Goal: Communication & Community: Participate in discussion

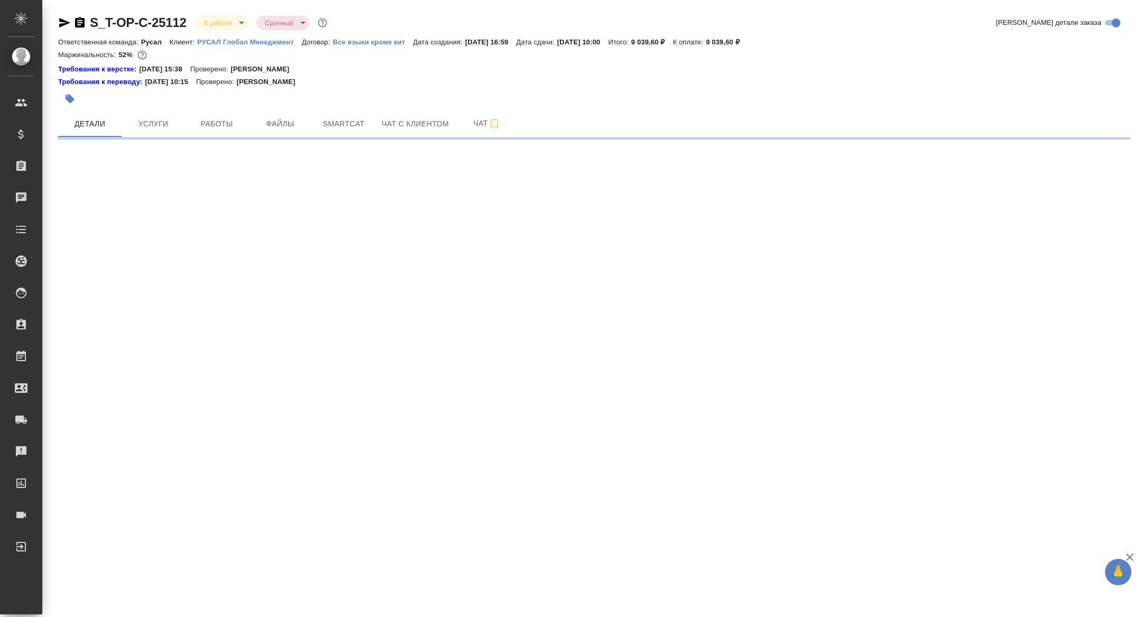
select select "RU"
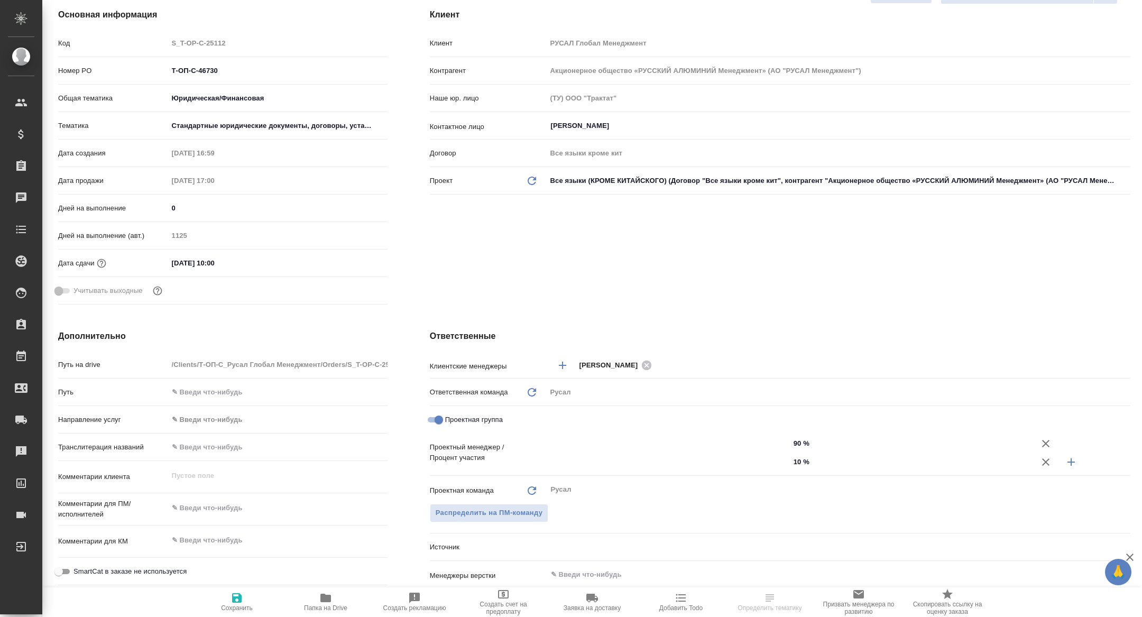
type textarea "x"
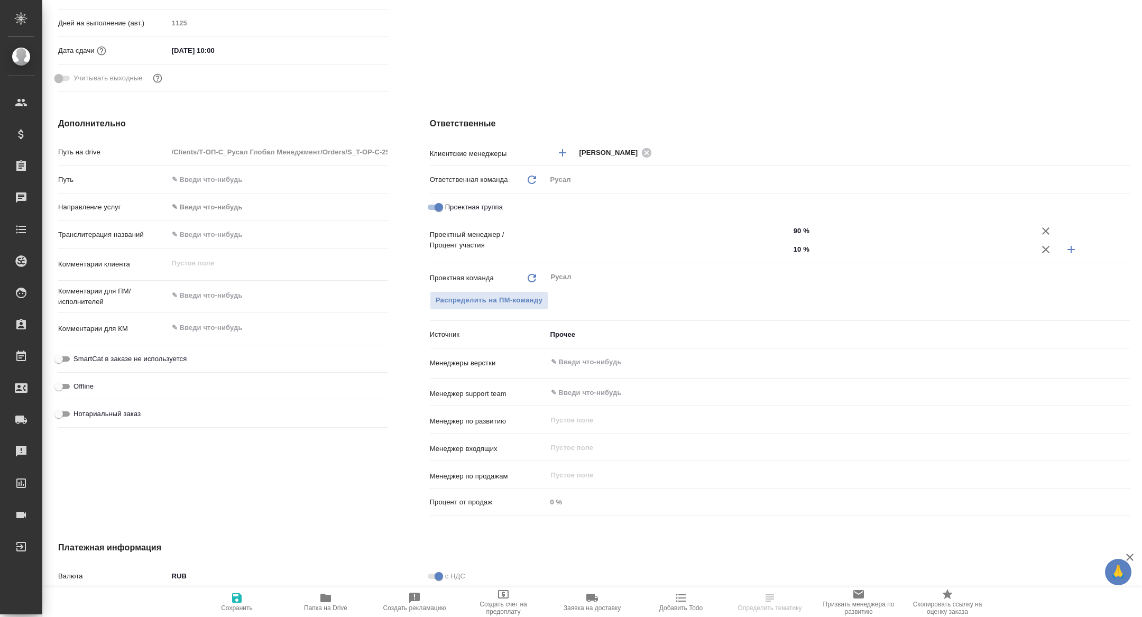
scroll to position [373, 0]
type textarea "x"
type input "Авдеенко Кирилл"
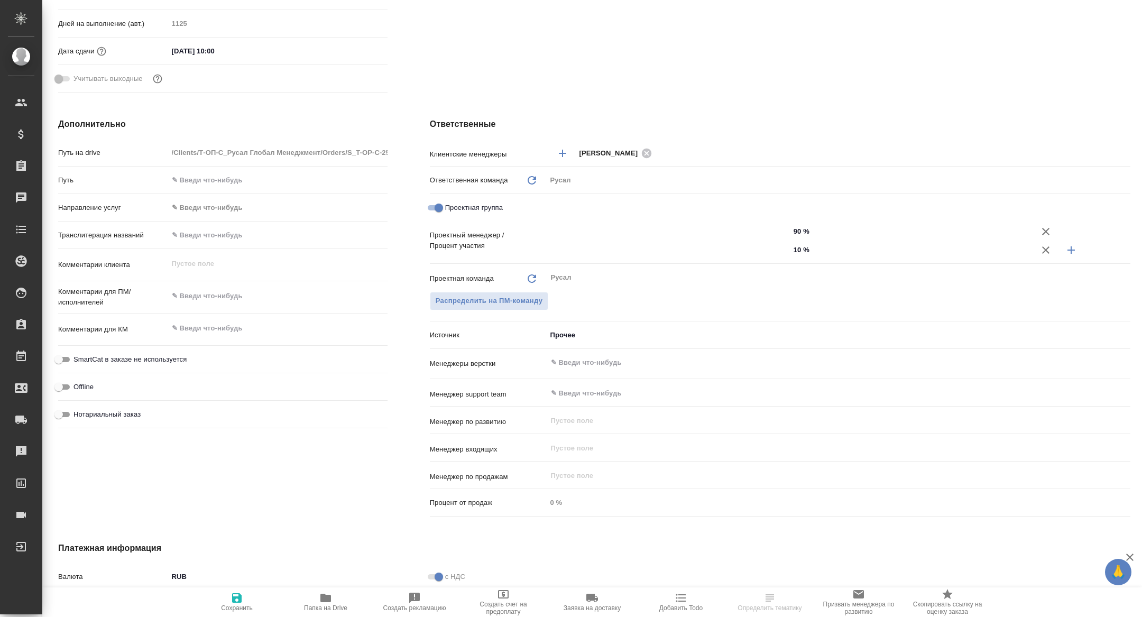
type input "[PERSON_NAME]"
type textarea "x"
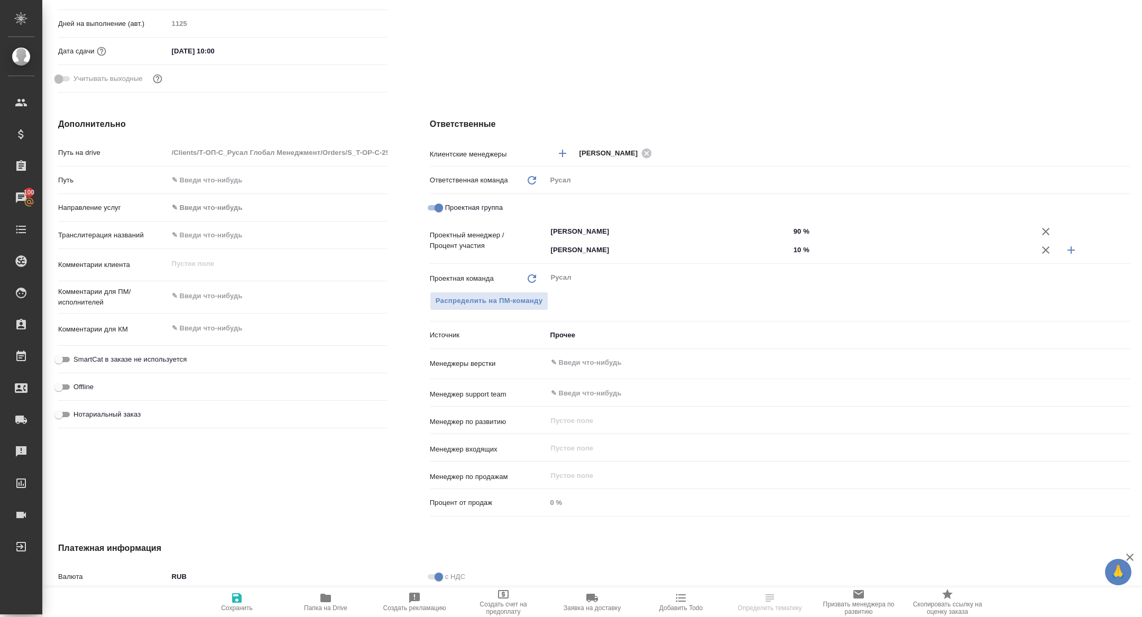
type textarea "x"
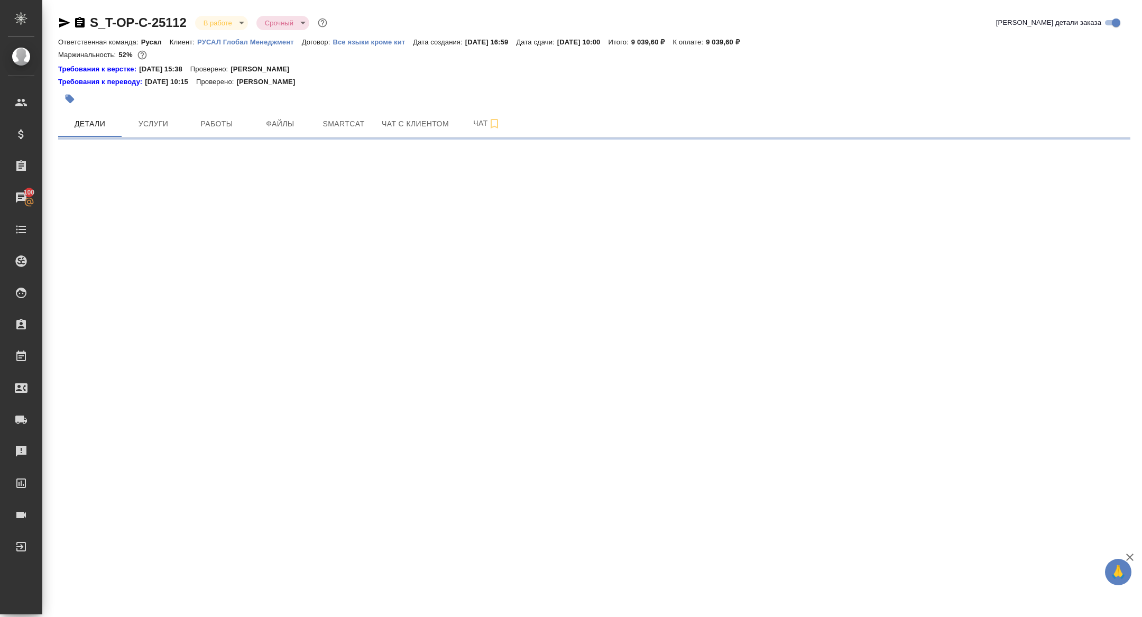
select select "RU"
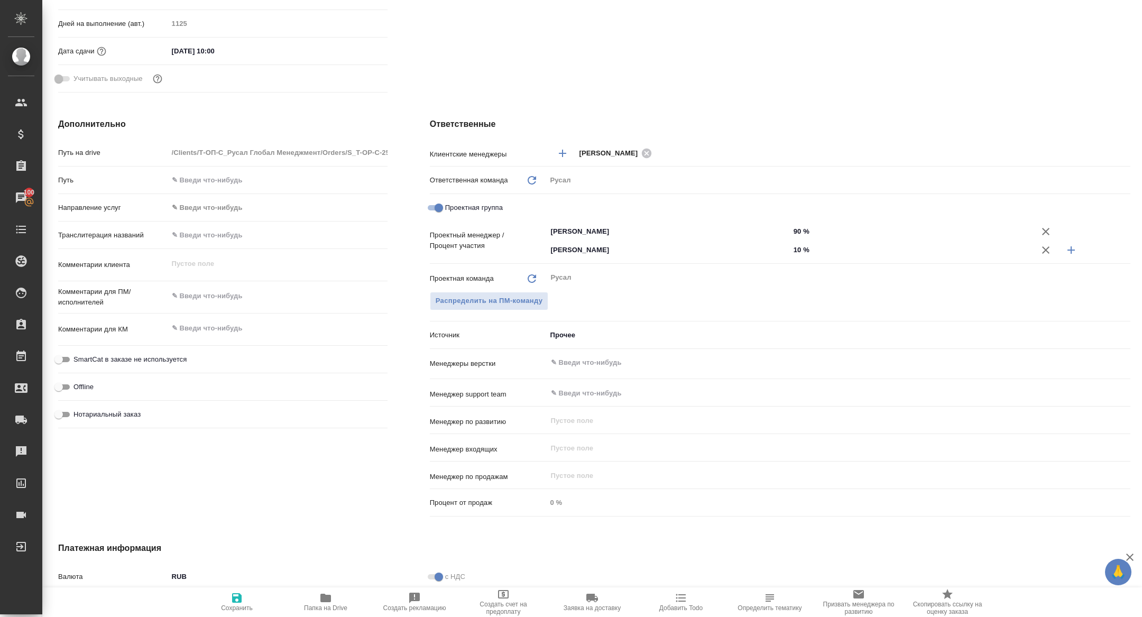
type textarea "x"
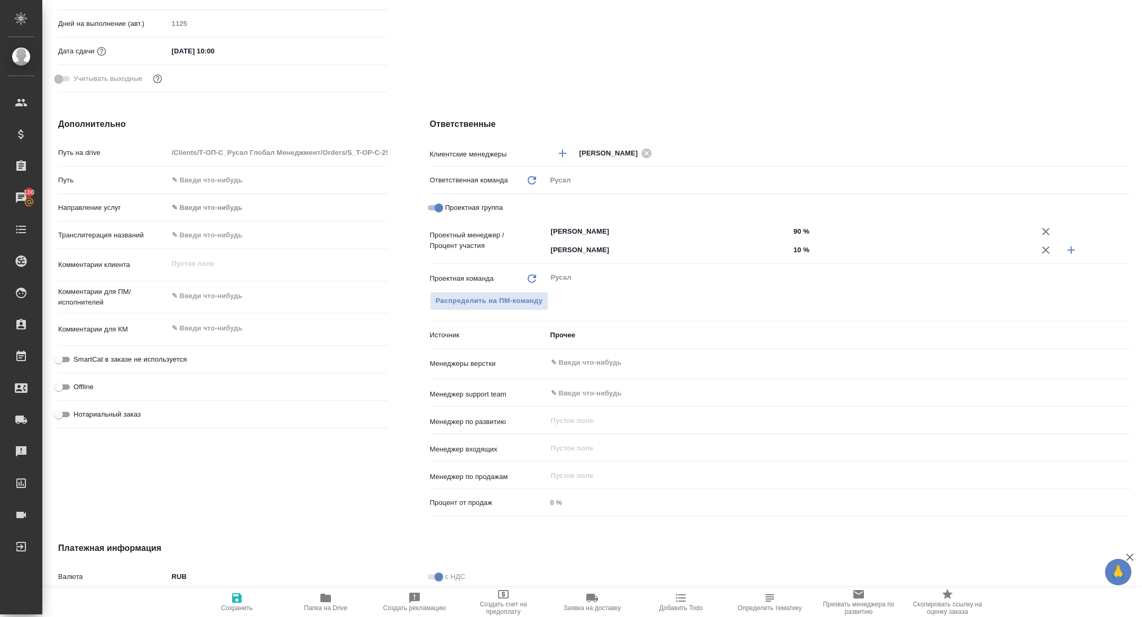
type textarea "x"
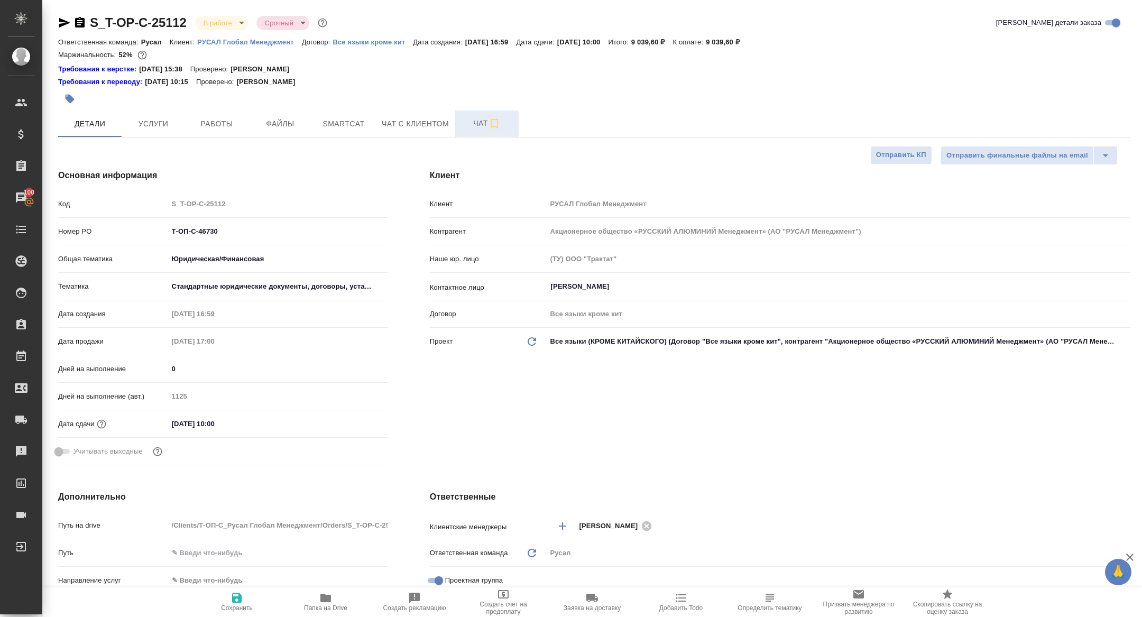
click at [477, 120] on span "Чат" at bounding box center [487, 123] width 51 height 13
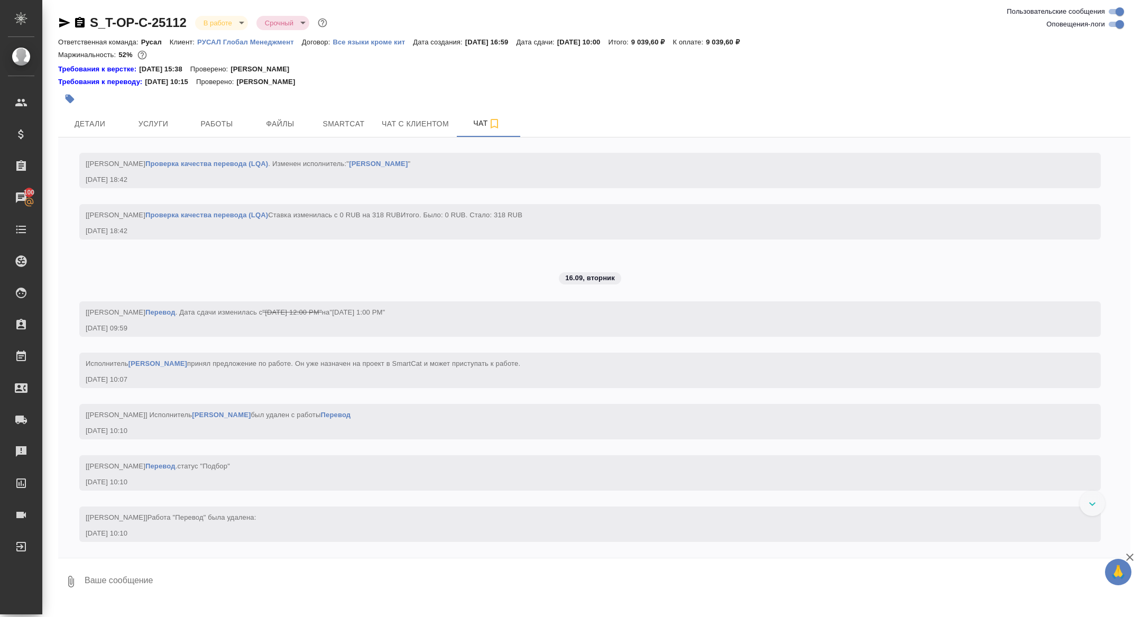
scroll to position [2332, 0]
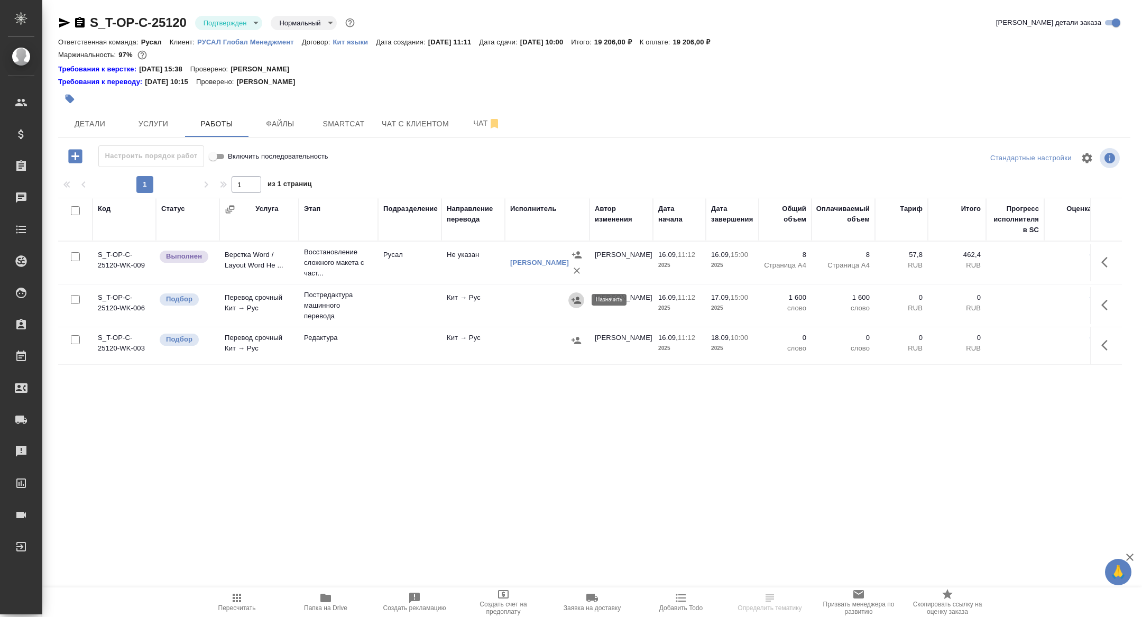
click at [573, 305] on button "button" at bounding box center [576, 300] width 16 height 16
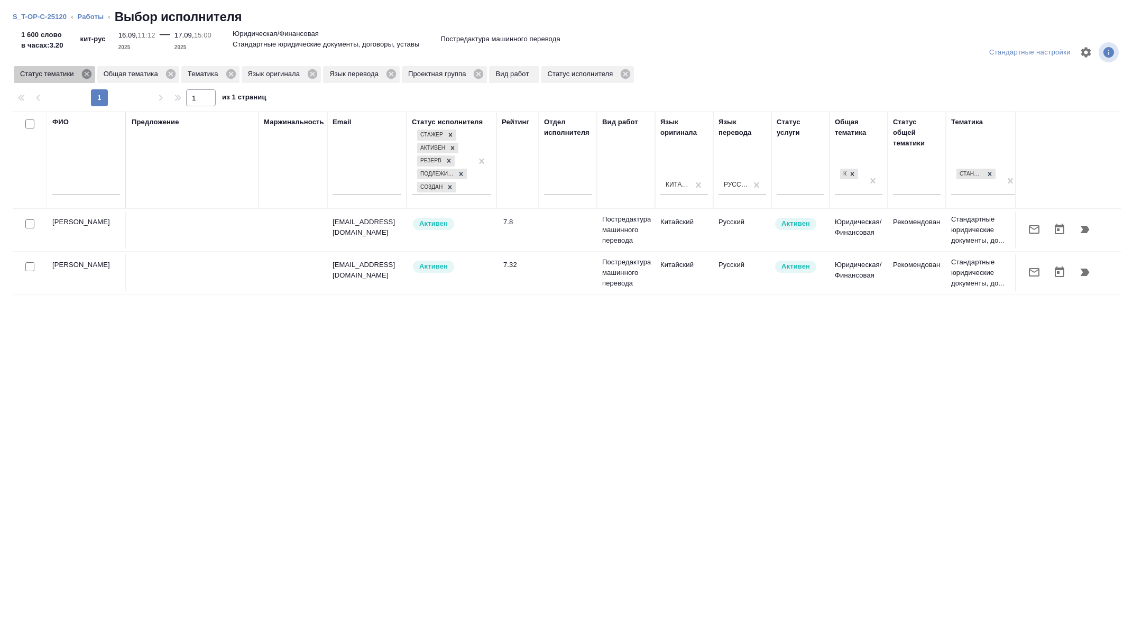
click at [89, 72] on icon at bounding box center [86, 74] width 10 height 10
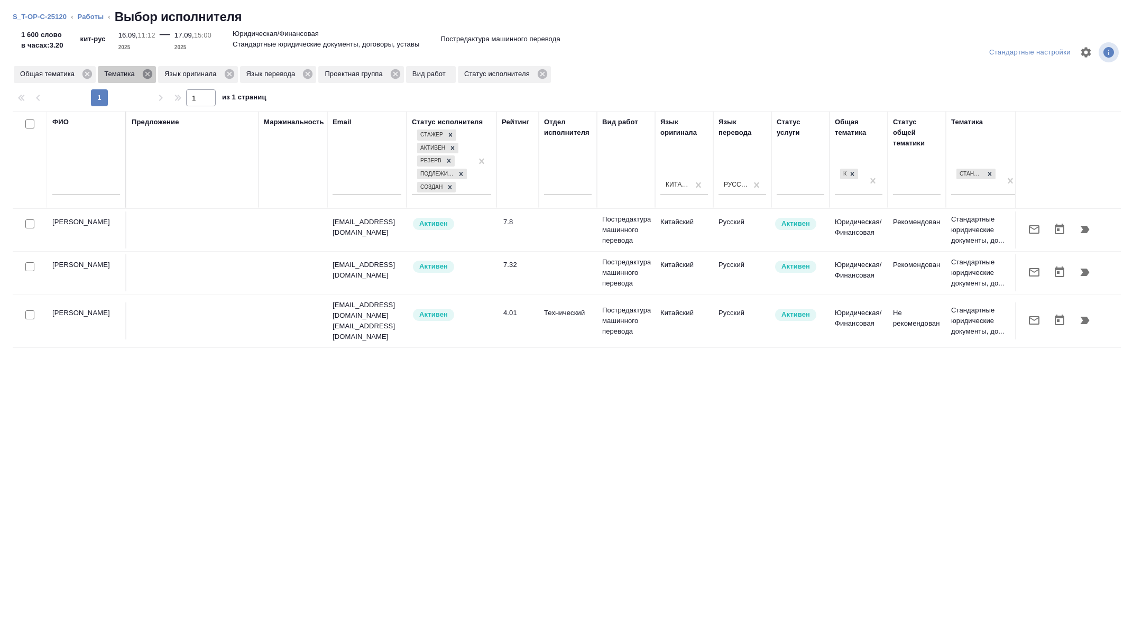
click at [150, 71] on icon at bounding box center [148, 74] width 10 height 10
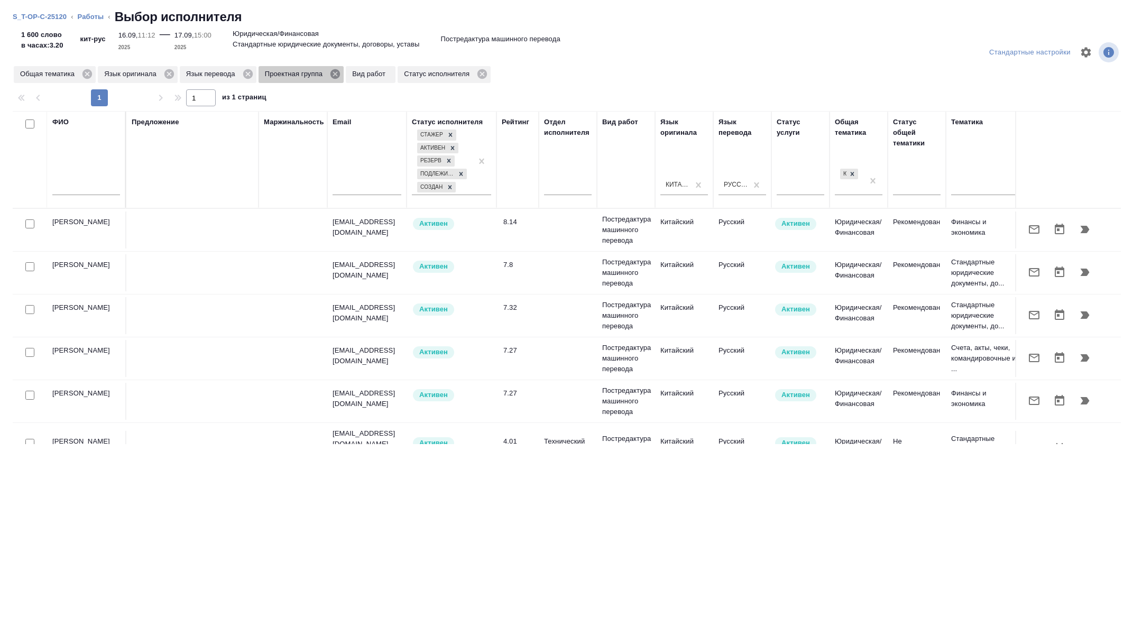
click at [337, 73] on icon at bounding box center [335, 74] width 10 height 10
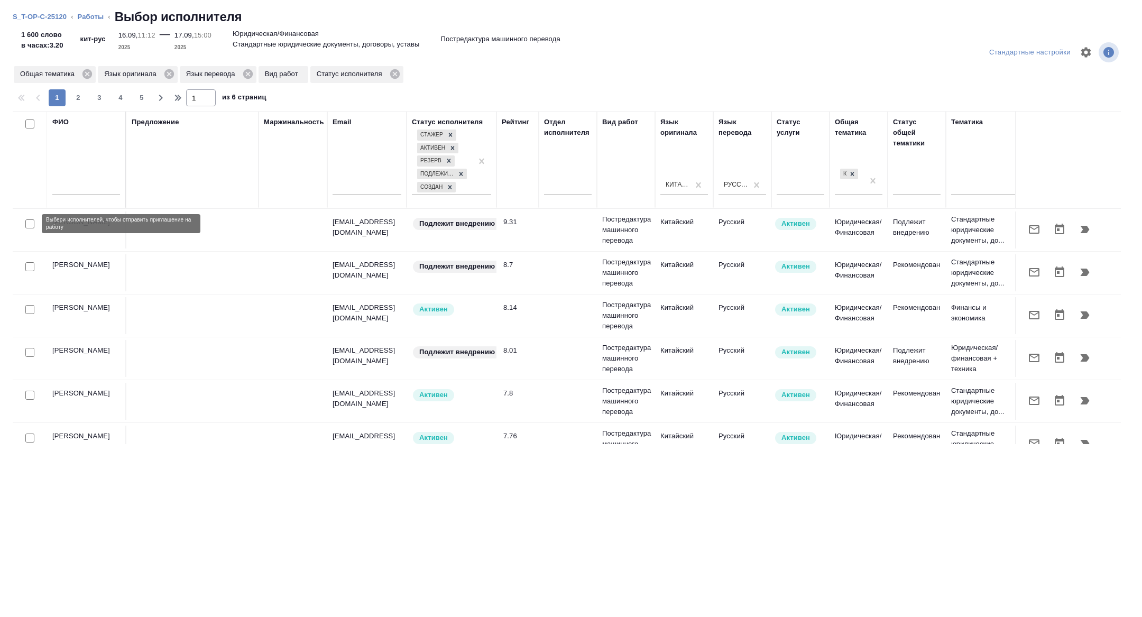
click at [27, 224] on input "checkbox" at bounding box center [29, 223] width 9 height 9
checkbox input "true"
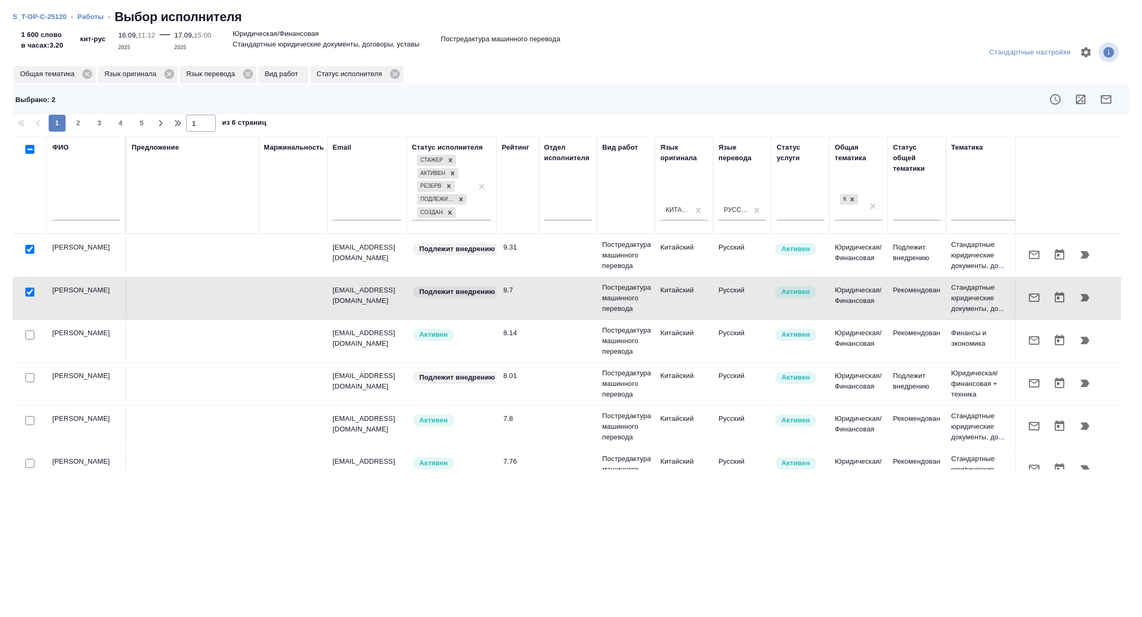
scroll to position [210, 0]
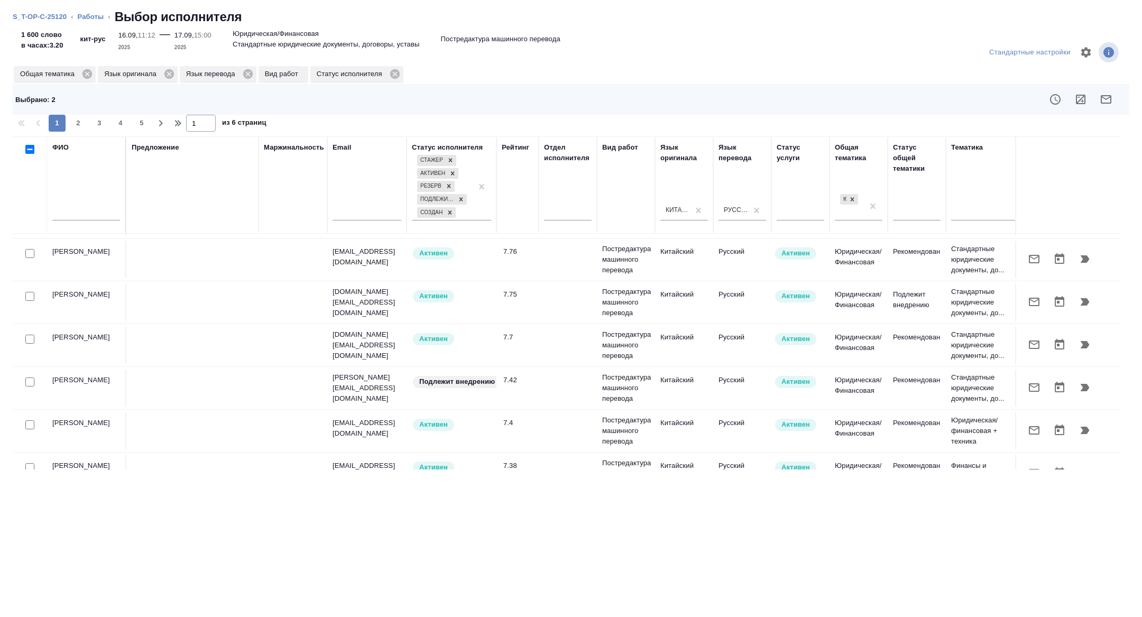
click at [28, 381] on input "checkbox" at bounding box center [29, 382] width 9 height 9
checkbox input "true"
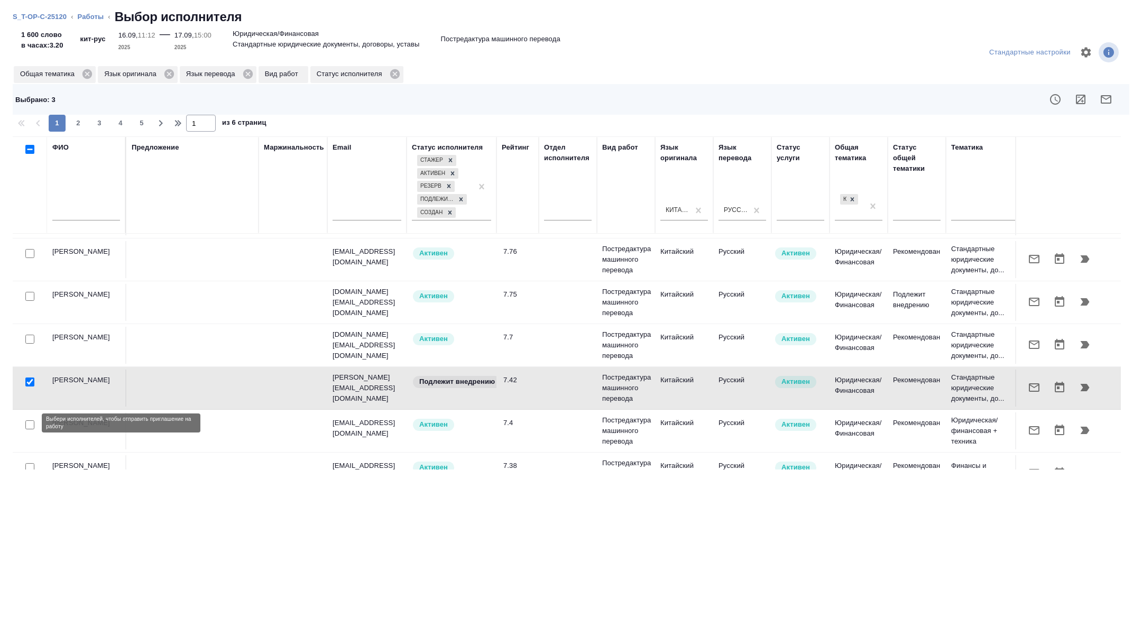
click at [30, 423] on input "checkbox" at bounding box center [29, 424] width 9 height 9
checkbox input "true"
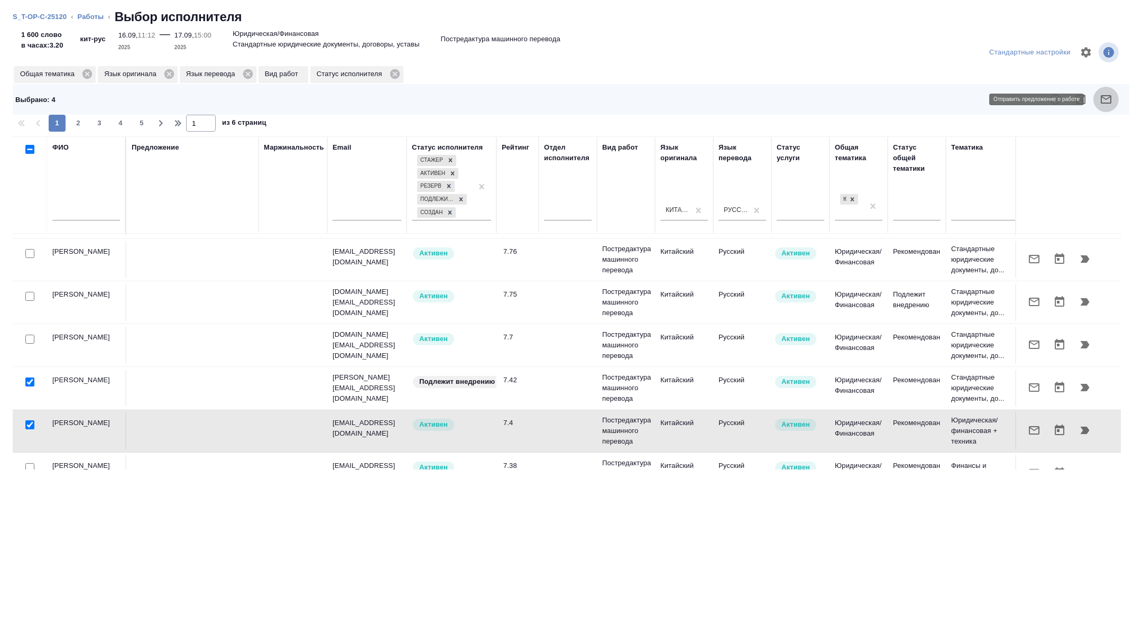
click at [1100, 104] on icon "button" at bounding box center [1106, 99] width 13 height 13
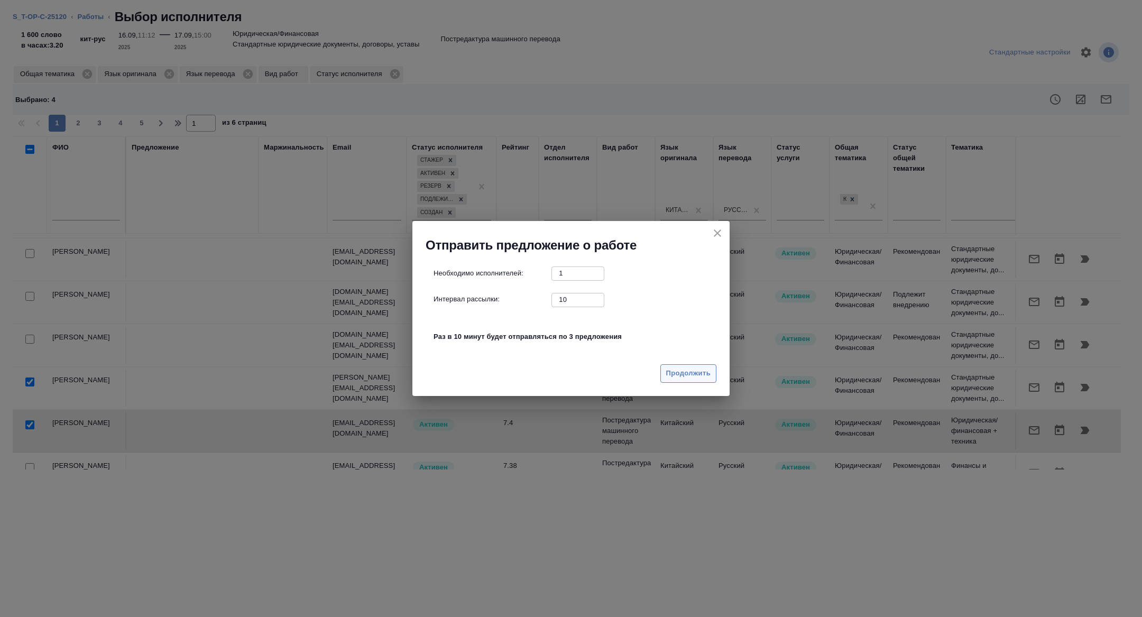
click at [676, 370] on span "Продолжить" at bounding box center [688, 373] width 44 height 12
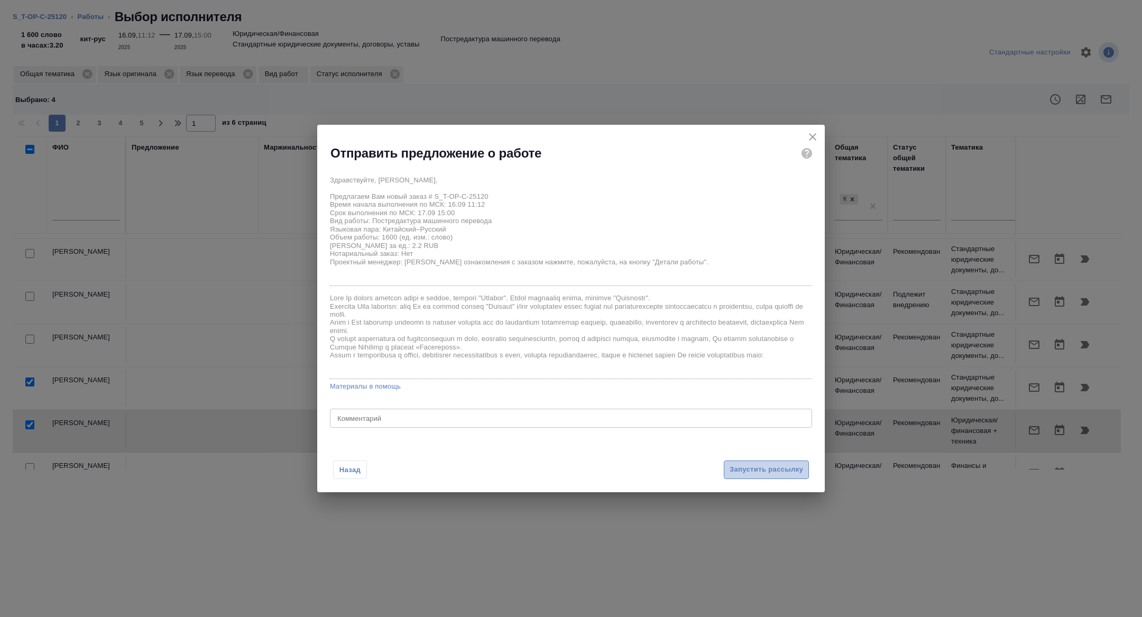
click at [760, 478] on button "Запустить рассылку" at bounding box center [766, 470] width 85 height 19
